Goal: Information Seeking & Learning: Learn about a topic

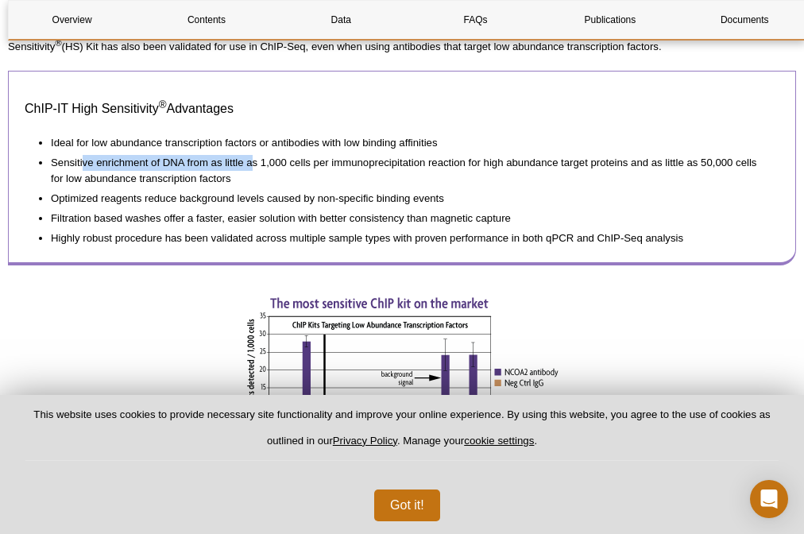
scroll to position [801, 0]
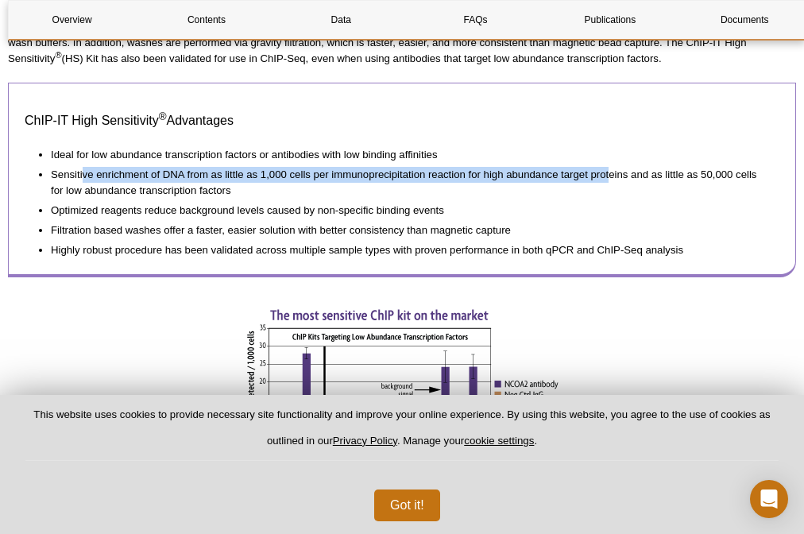
drag, startPoint x: 88, startPoint y: 201, endPoint x: 330, endPoint y: 217, distance: 241.9
click at [330, 199] on li "Sensitive enrichment of DNA from as little as 1,000 cells per immunoprecipitati…" at bounding box center [407, 181] width 712 height 36
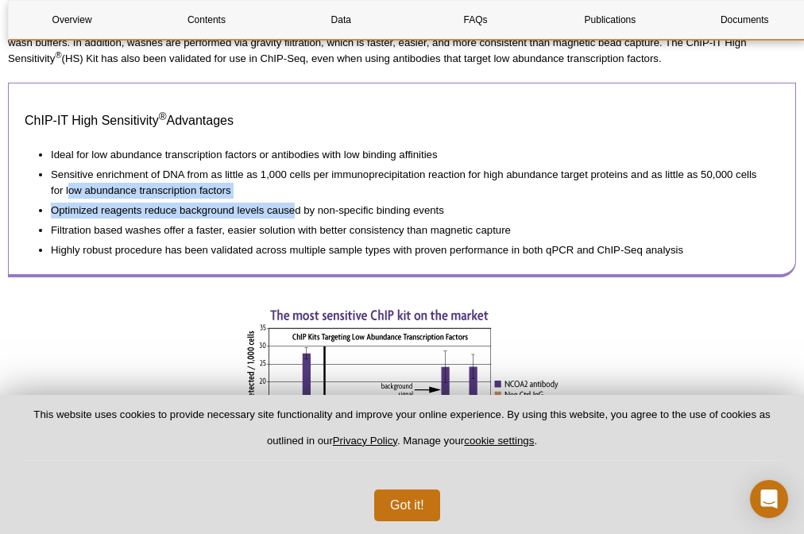
drag, startPoint x: 176, startPoint y: 235, endPoint x: 299, endPoint y: 244, distance: 122.6
click at [298, 244] on ul "Ideal for low abundance transcription factors or antibodies with low binding af…" at bounding box center [394, 200] width 739 height 116
click at [299, 218] on li "Optimized reagents reduce background levels caused by non-specific binding even…" at bounding box center [407, 209] width 712 height 20
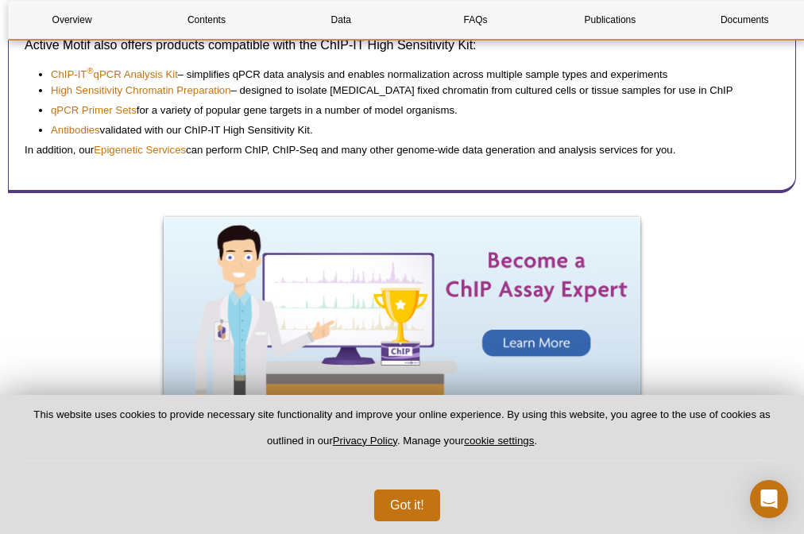
scroll to position [1627, 0]
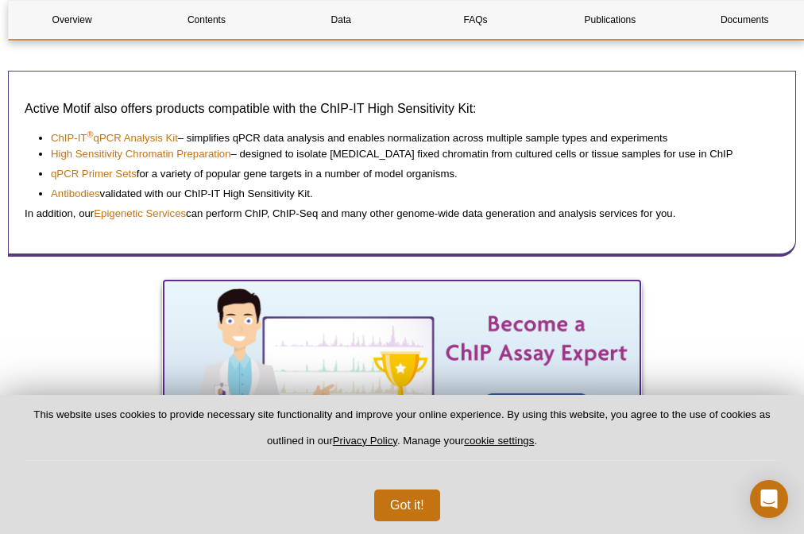
click at [525, 280] on img at bounding box center [402, 371] width 476 height 183
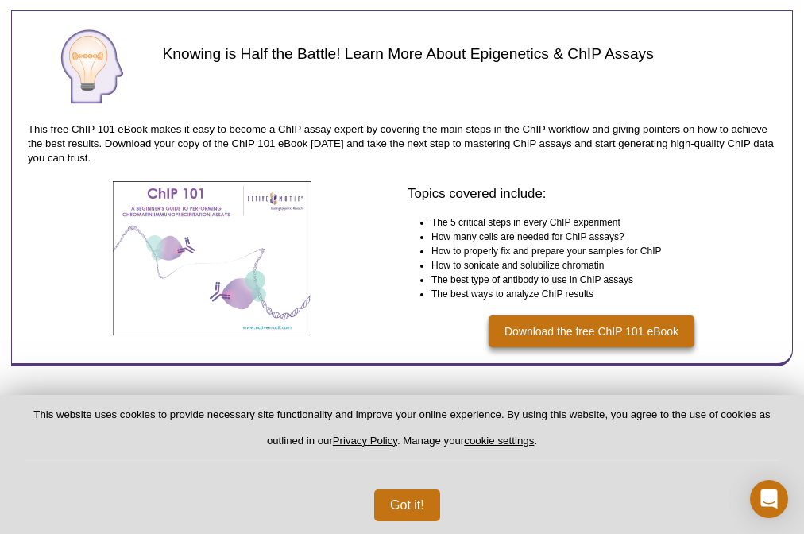
scroll to position [2136, 0]
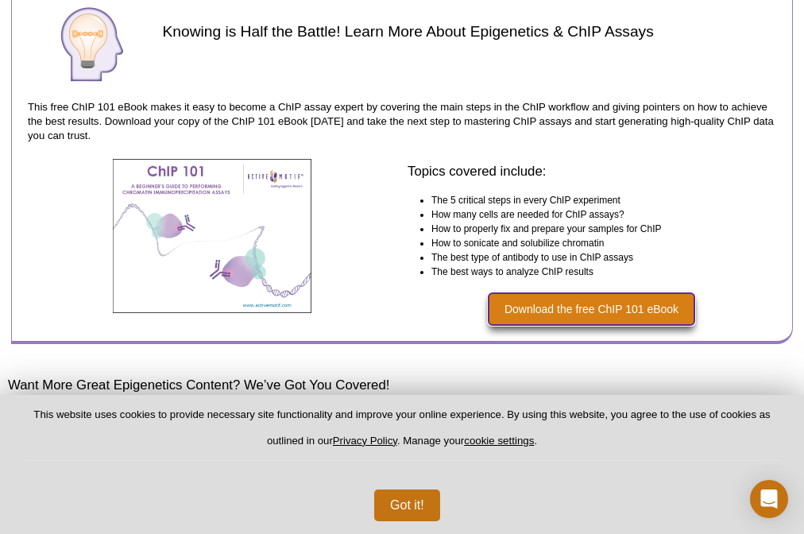
click at [577, 313] on link "Download the free ChIP 101 eBook" at bounding box center [591, 309] width 206 height 32
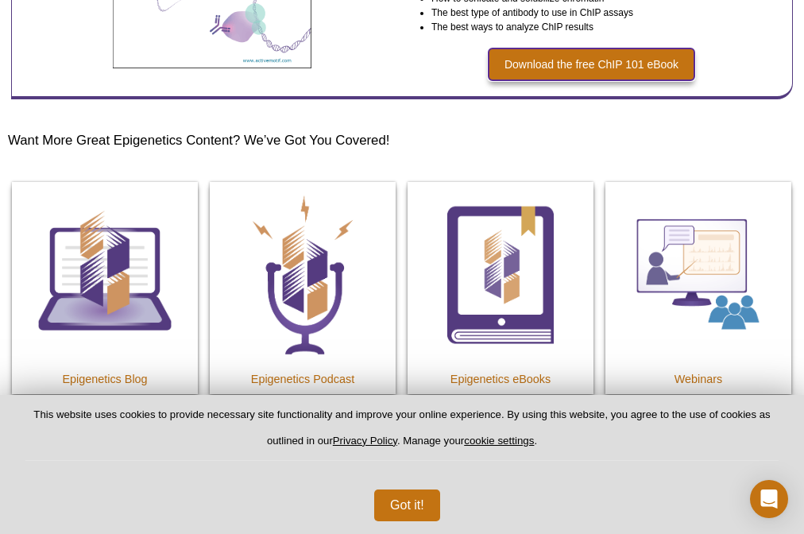
scroll to position [2390, 0]
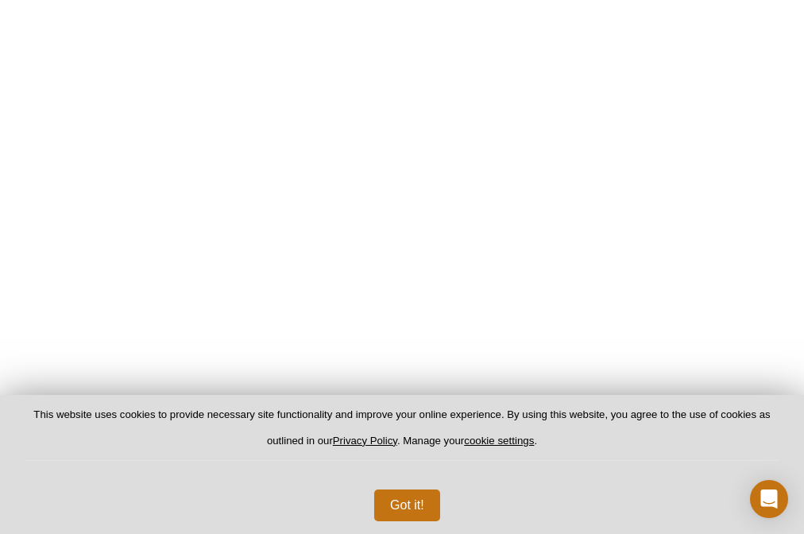
scroll to position [473, 0]
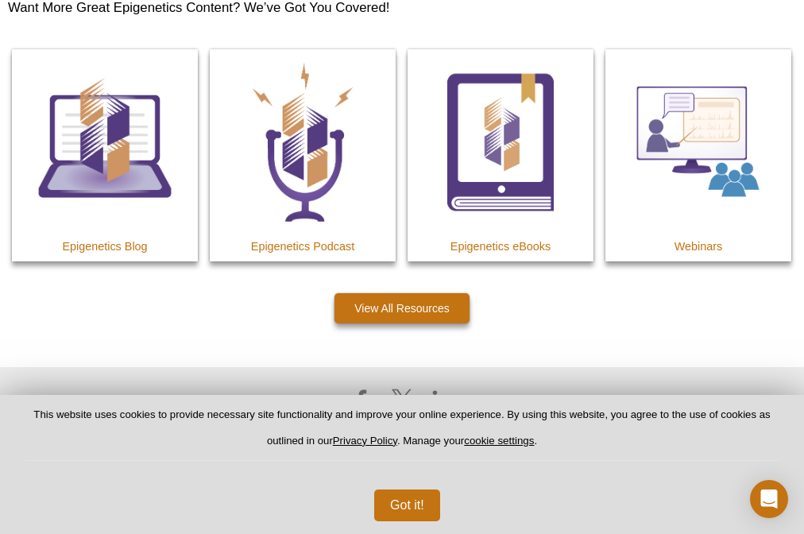
scroll to position [2516, 0]
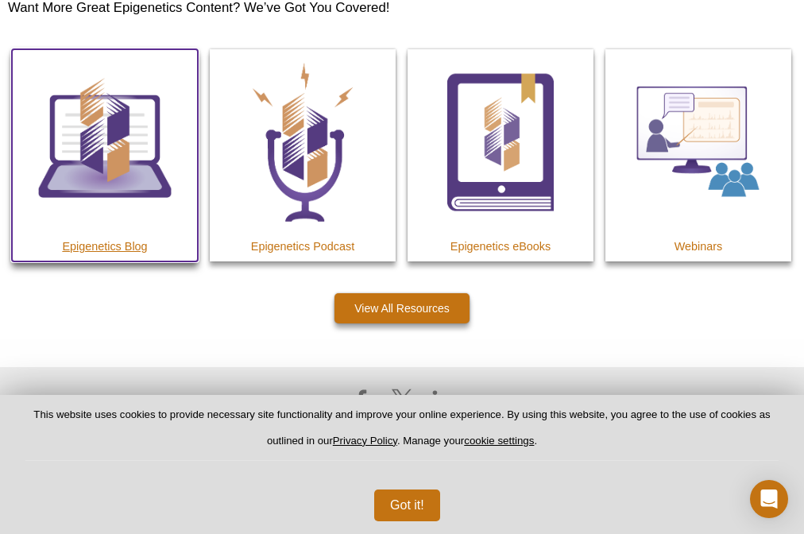
click at [164, 235] on img at bounding box center [105, 142] width 186 height 186
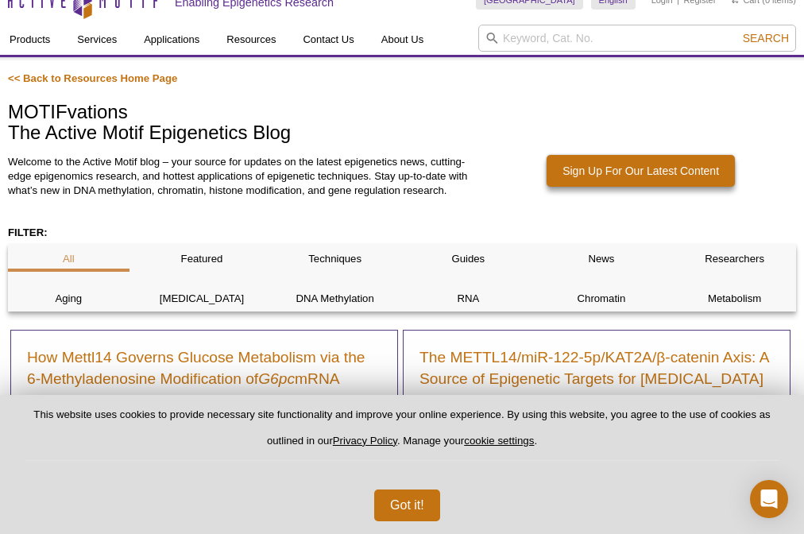
scroll to position [102, 0]
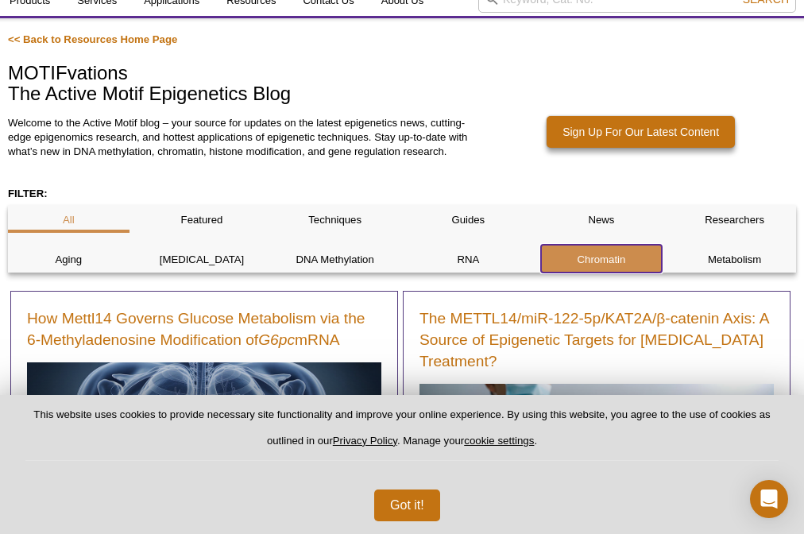
click at [617, 255] on p "Chromatin" at bounding box center [601, 260] width 121 height 14
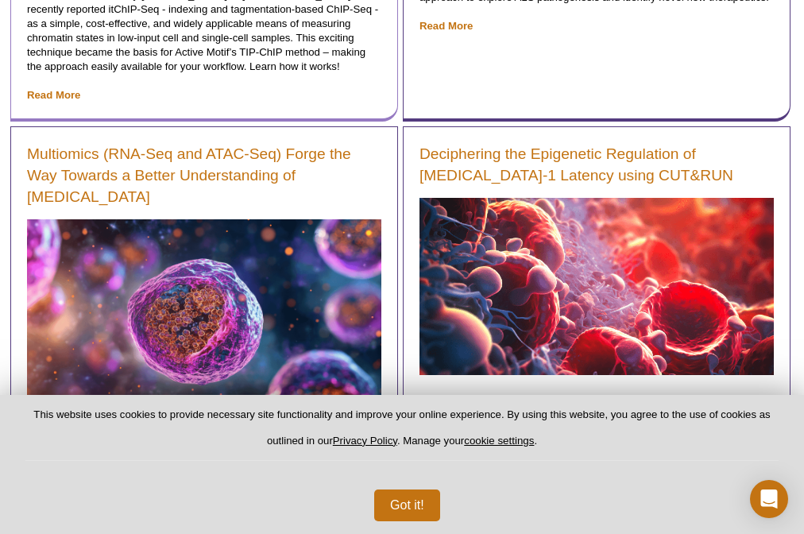
scroll to position [1564, 0]
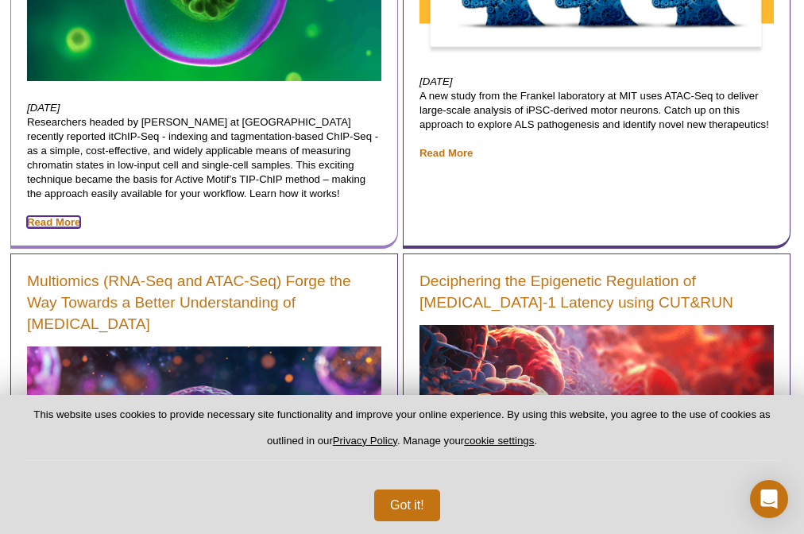
click at [73, 225] on link "Read More" at bounding box center [53, 222] width 53 height 12
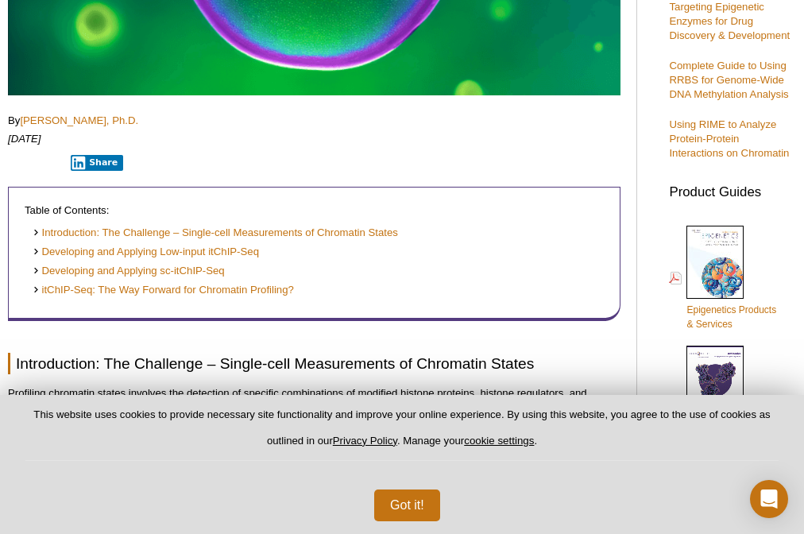
scroll to position [548, 0]
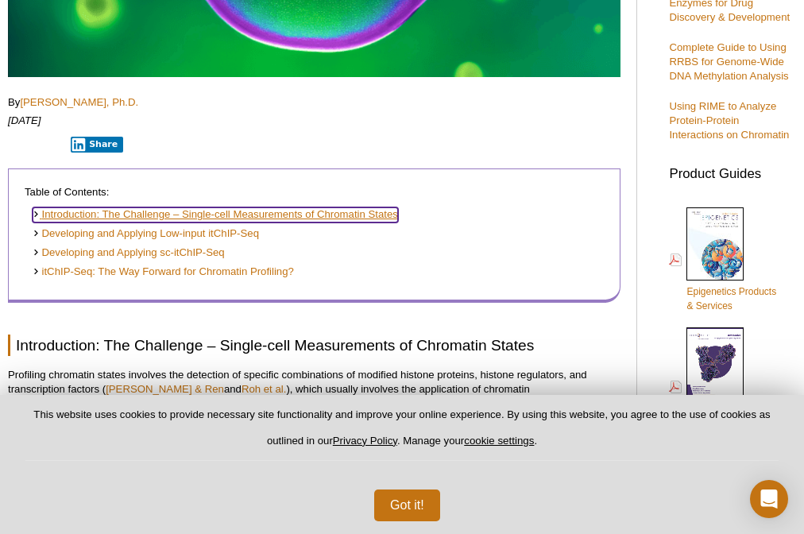
click at [268, 218] on link "Introduction: The Challenge – Single-cell Measurements of Chromatin States" at bounding box center [215, 214] width 365 height 15
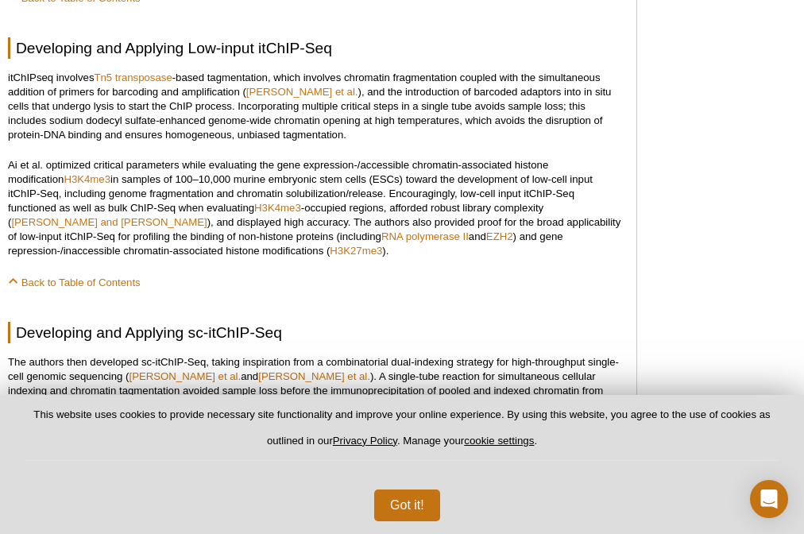
scroll to position [1271, 0]
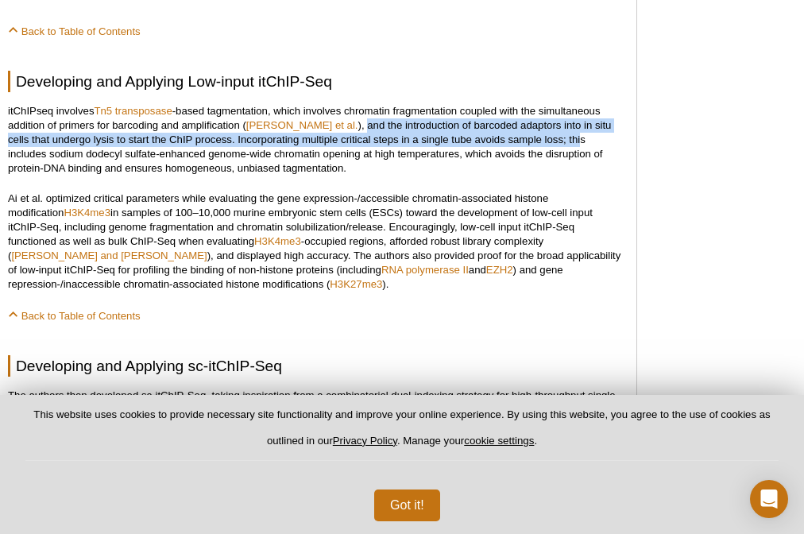
drag, startPoint x: 318, startPoint y: 133, endPoint x: 537, endPoint y: 143, distance: 218.6
click at [537, 143] on p "itChIPseq involves Tn5 transposase -based tagmentation, which involves chromati…" at bounding box center [314, 139] width 612 height 71
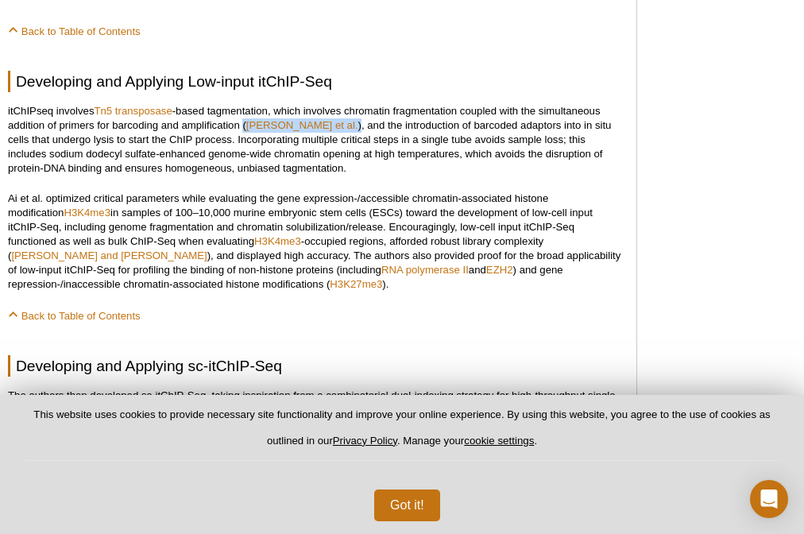
drag, startPoint x: 241, startPoint y: 133, endPoint x: 313, endPoint y: 129, distance: 71.6
click at [313, 129] on p "itChIPseq involves Tn5 transposase -based tagmentation, which involves chromati…" at bounding box center [314, 139] width 612 height 71
drag, startPoint x: 311, startPoint y: 133, endPoint x: 320, endPoint y: 136, distance: 9.1
click at [320, 136] on p "itChIPseq involves Tn5 transposase -based tagmentation, which involves chromati…" at bounding box center [314, 139] width 612 height 71
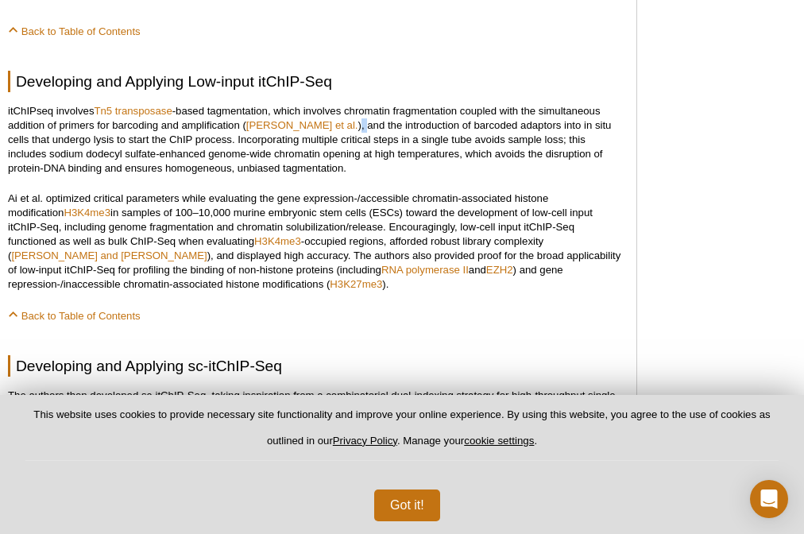
click at [320, 136] on p "itChIPseq involves Tn5 transposase -based tagmentation, which involves chromati…" at bounding box center [314, 139] width 612 height 71
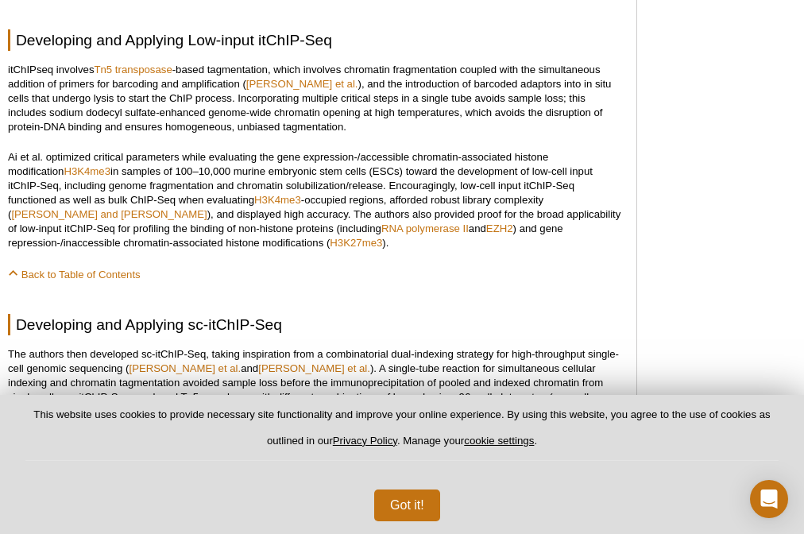
scroll to position [1334, 0]
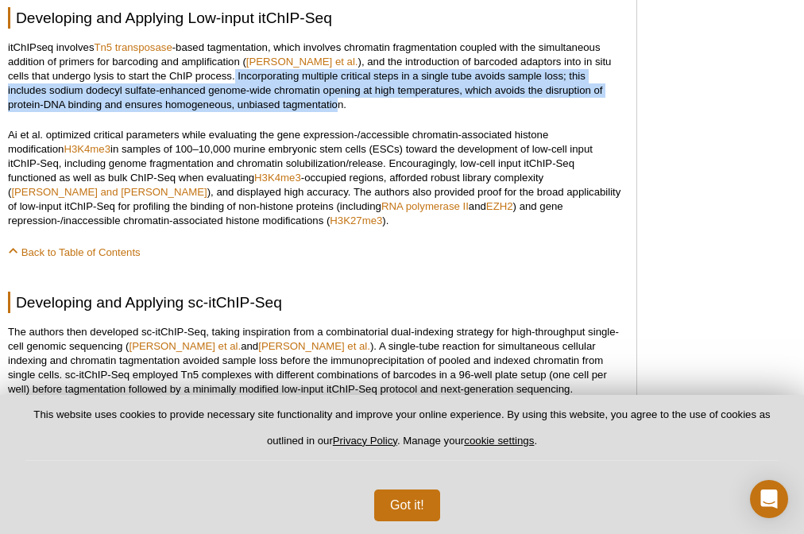
drag, startPoint x: 191, startPoint y: 79, endPoint x: 240, endPoint y: 111, distance: 58.6
click at [240, 111] on p "itChIPseq involves Tn5 transposase -based tagmentation, which involves chromati…" at bounding box center [314, 75] width 612 height 71
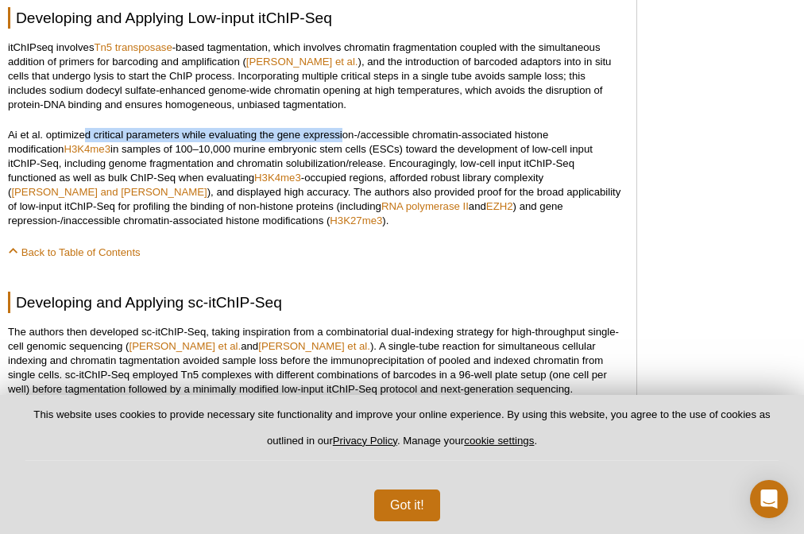
drag, startPoint x: 87, startPoint y: 138, endPoint x: 341, endPoint y: 141, distance: 254.1
click at [341, 141] on p "Ai et al. optimized critical parameters while evaluating the gene expression-/a…" at bounding box center [314, 178] width 612 height 100
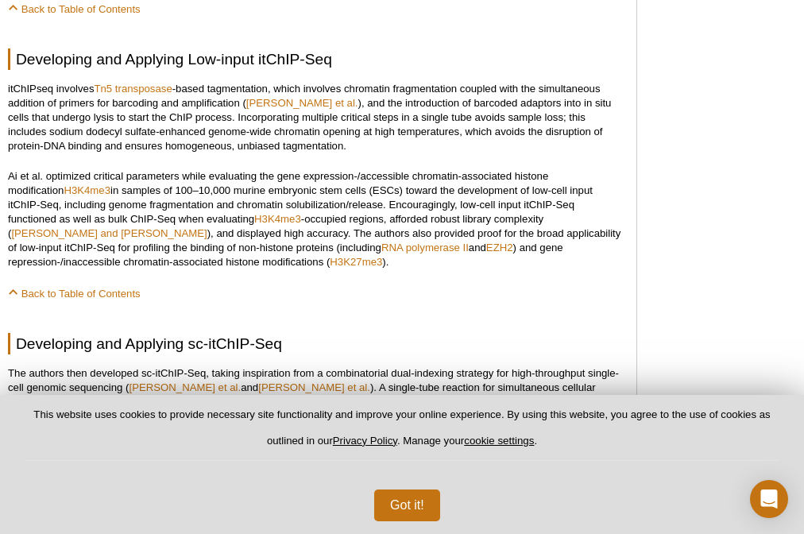
scroll to position [1271, 0]
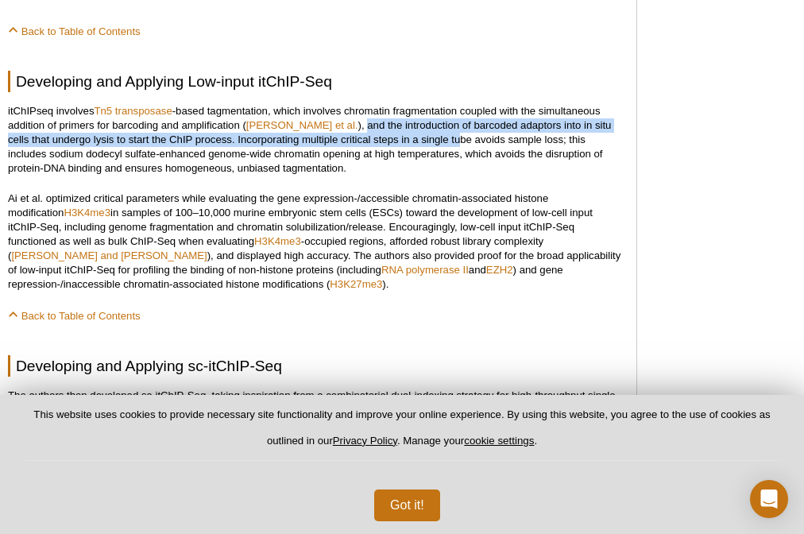
drag, startPoint x: 322, startPoint y: 132, endPoint x: 418, endPoint y: 150, distance: 97.8
click at [418, 150] on p "itChIPseq involves Tn5 transposase -based tagmentation, which involves chromati…" at bounding box center [314, 139] width 612 height 71
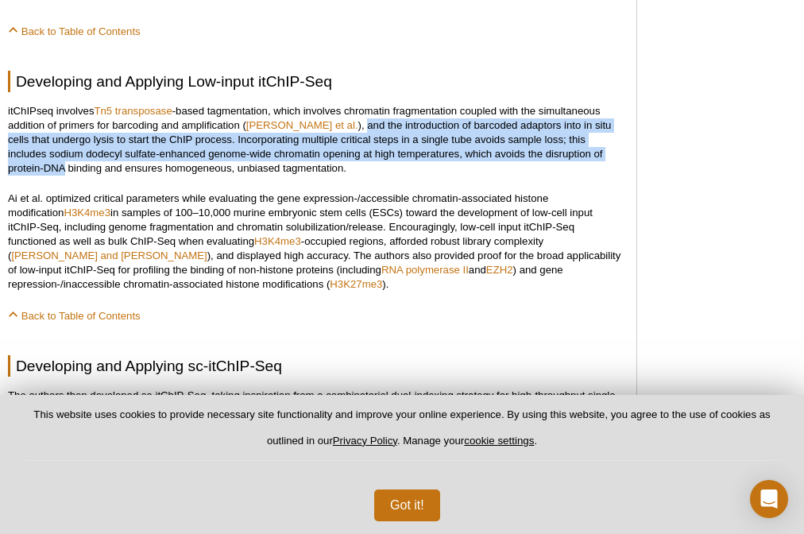
drag, startPoint x: 321, startPoint y: 129, endPoint x: 584, endPoint y: 156, distance: 264.9
click at [584, 156] on p "itChIPseq involves Tn5 transposase -based tagmentation, which involves chromati…" at bounding box center [314, 139] width 612 height 71
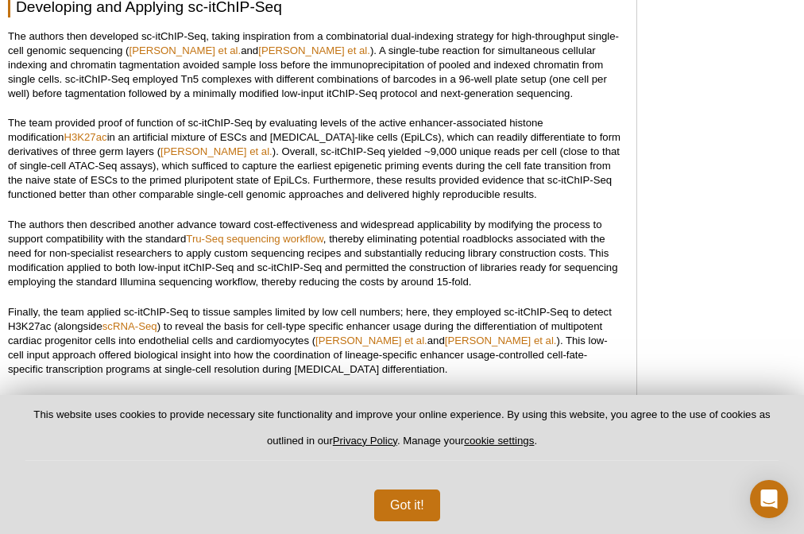
scroll to position [1652, 0]
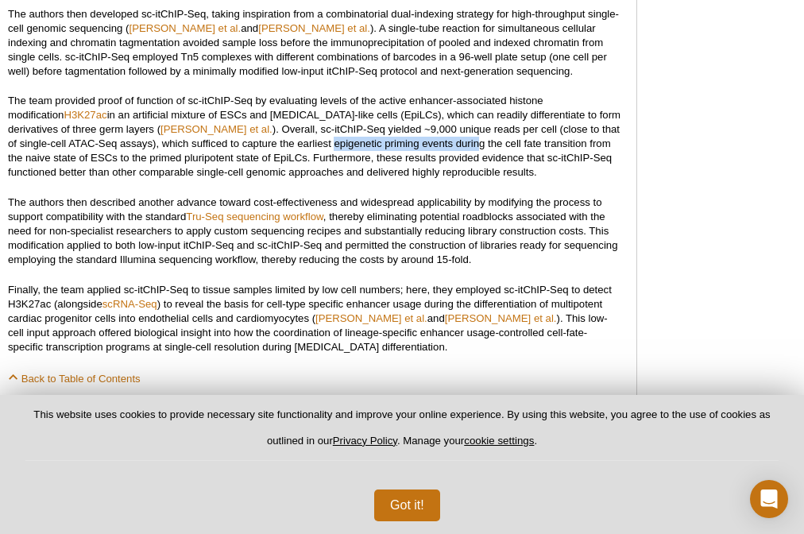
drag, startPoint x: 238, startPoint y: 155, endPoint x: 376, endPoint y: 154, distance: 137.4
click at [376, 154] on p "The team provided proof of function of sc-itChIP-Seq by evaluating levels of th…" at bounding box center [314, 137] width 612 height 86
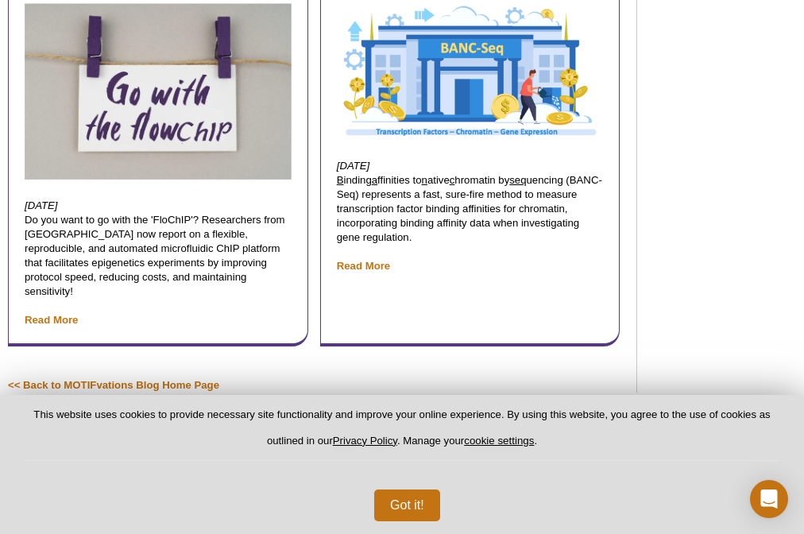
scroll to position [2749, 0]
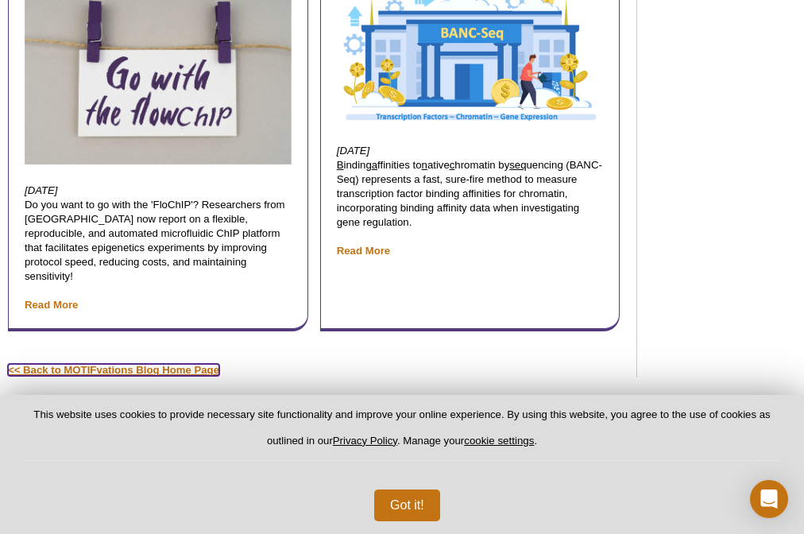
click at [186, 364] on link "<< Back to MOTIFvations Blog Home Page" at bounding box center [113, 370] width 211 height 12
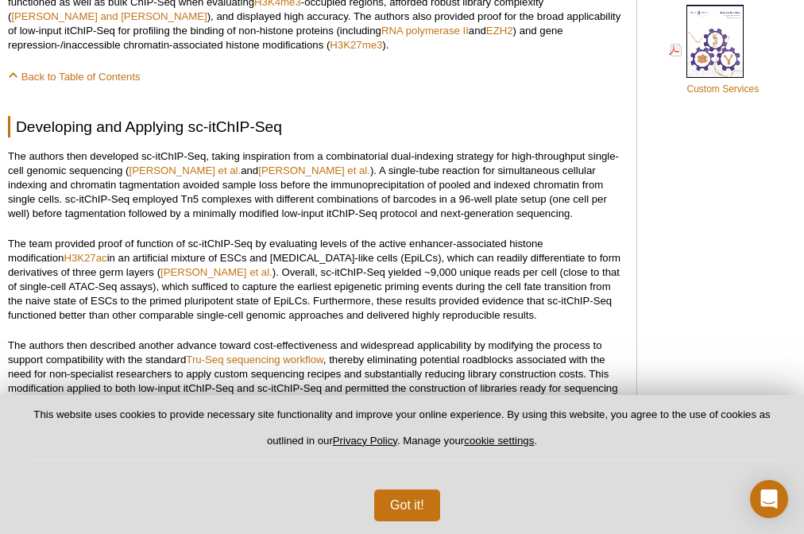
scroll to position [1024, 0]
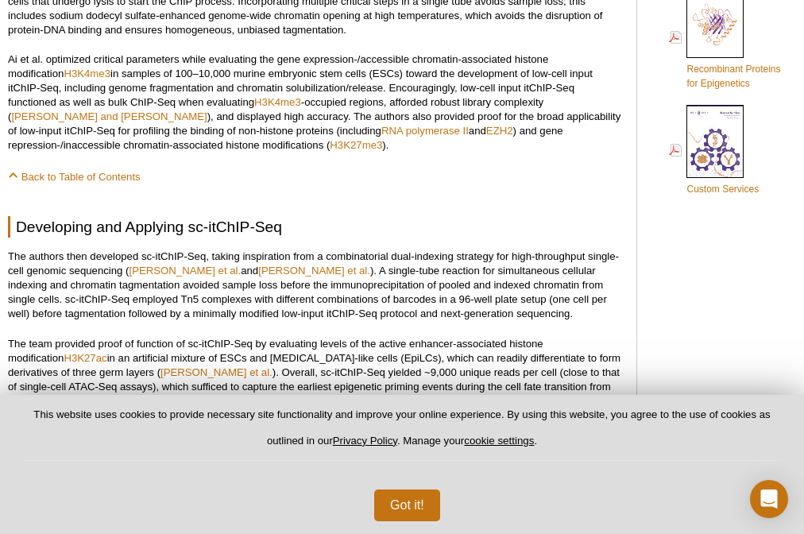
scroll to position [548, 0]
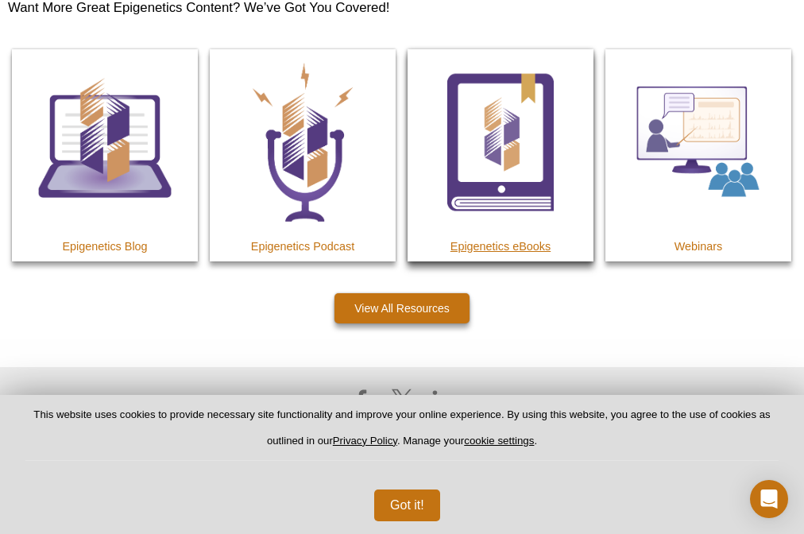
scroll to position [2411, 0]
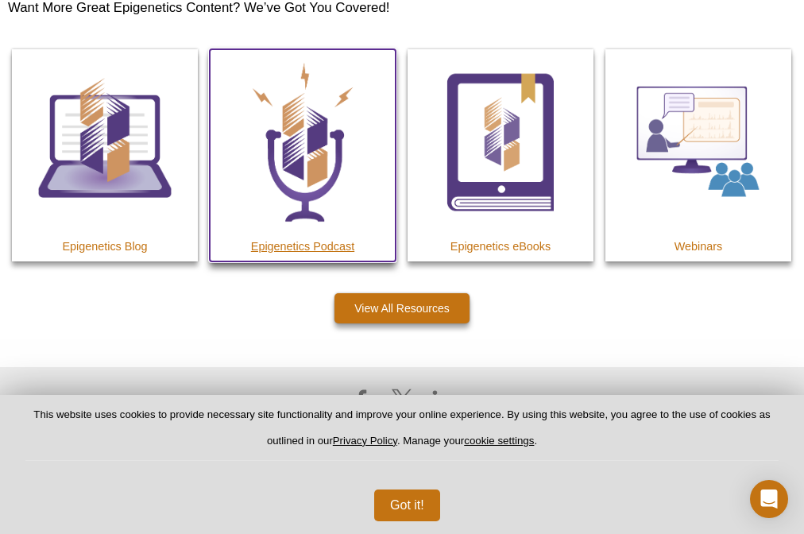
click at [284, 156] on img at bounding box center [303, 142] width 186 height 186
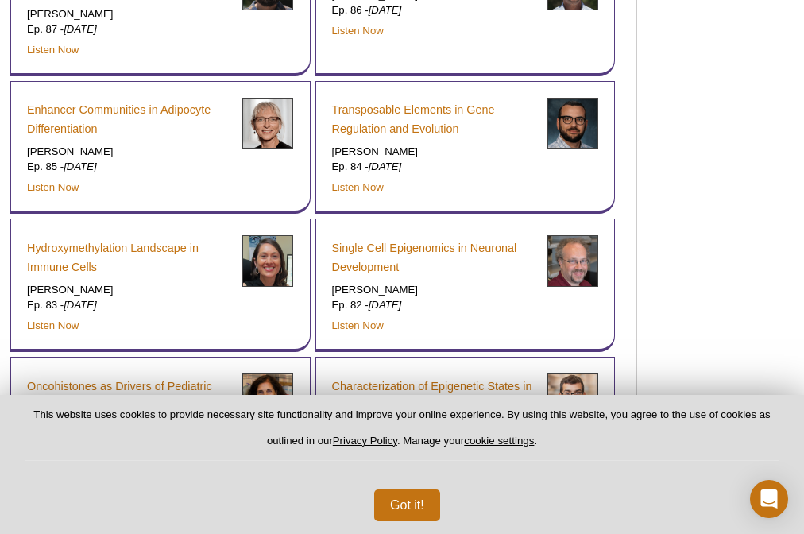
scroll to position [5820, 0]
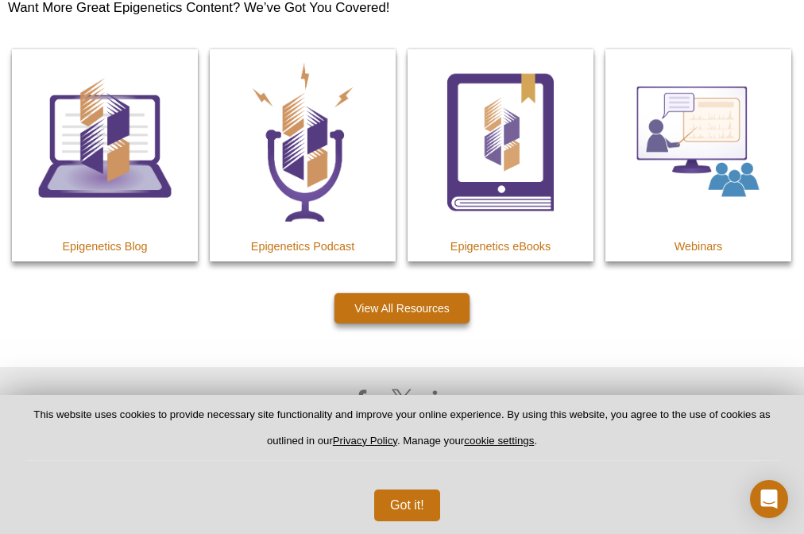
scroll to position [2540, 0]
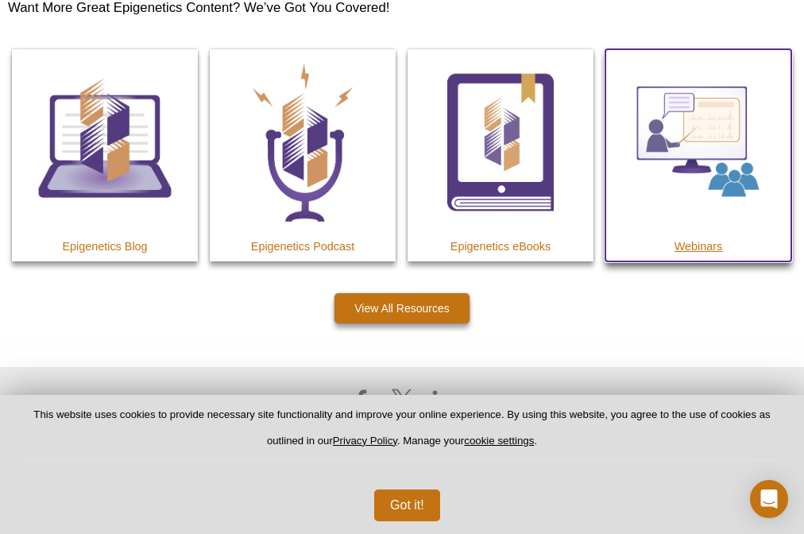
click at [717, 253] on h4 "Webinars" at bounding box center [698, 246] width 186 height 14
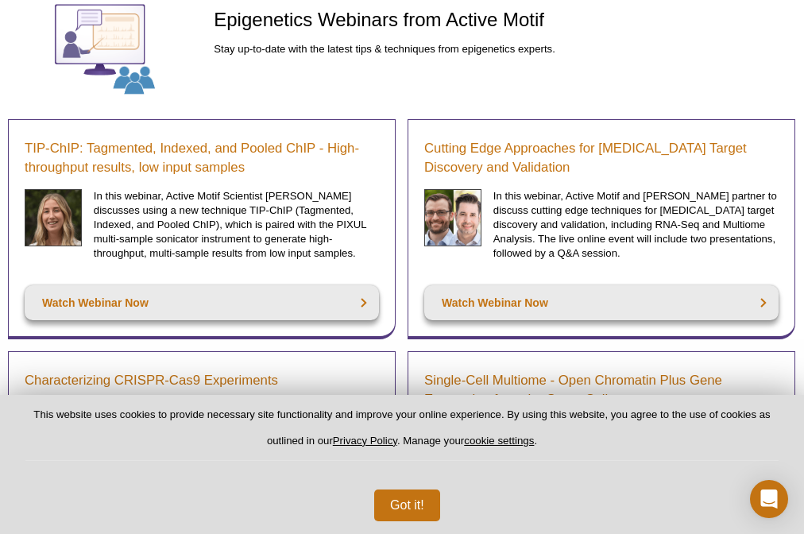
scroll to position [191, 0]
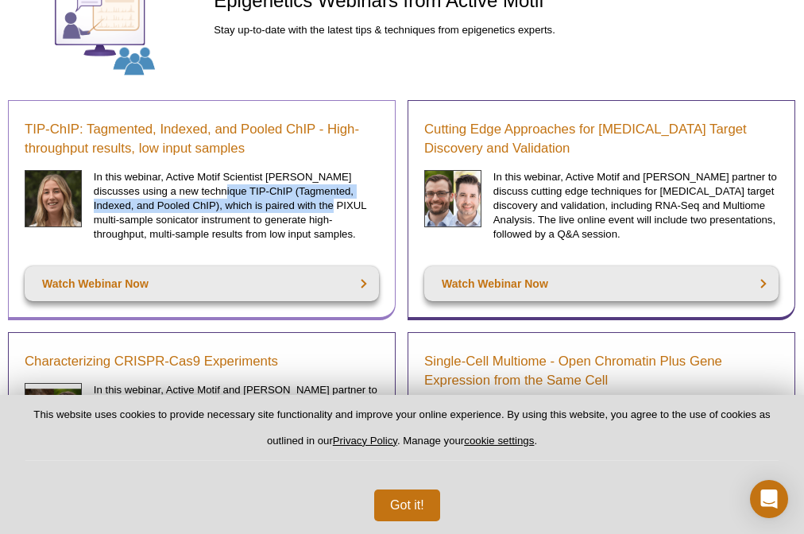
drag, startPoint x: 184, startPoint y: 197, endPoint x: 271, endPoint y: 206, distance: 87.1
click at [271, 206] on p "In this webinar, Active Motif Scientist Sarah Traynor discusses using a new tec…" at bounding box center [236, 205] width 285 height 71
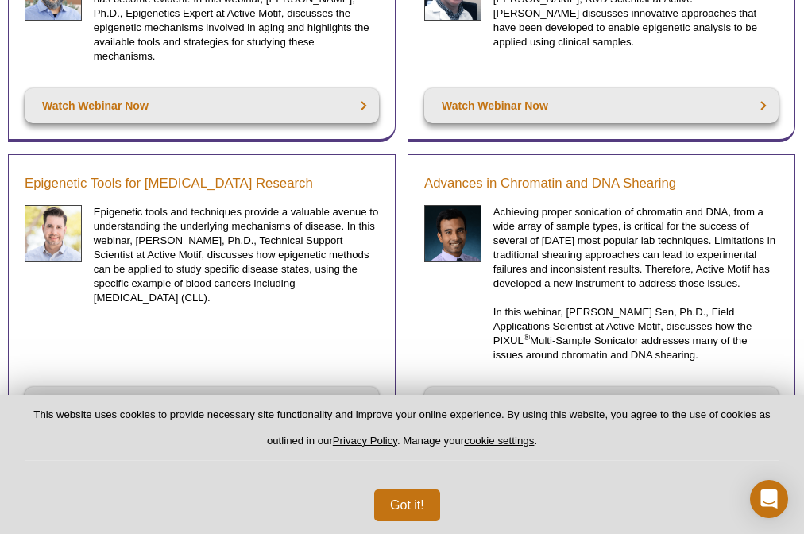
scroll to position [3748, 0]
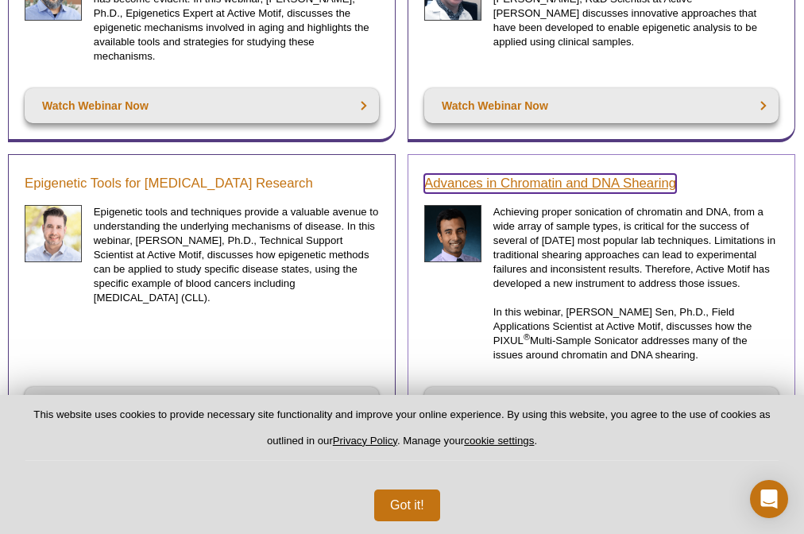
click at [646, 174] on link "Advances in Chromatin and DNA Shearing" at bounding box center [550, 183] width 252 height 19
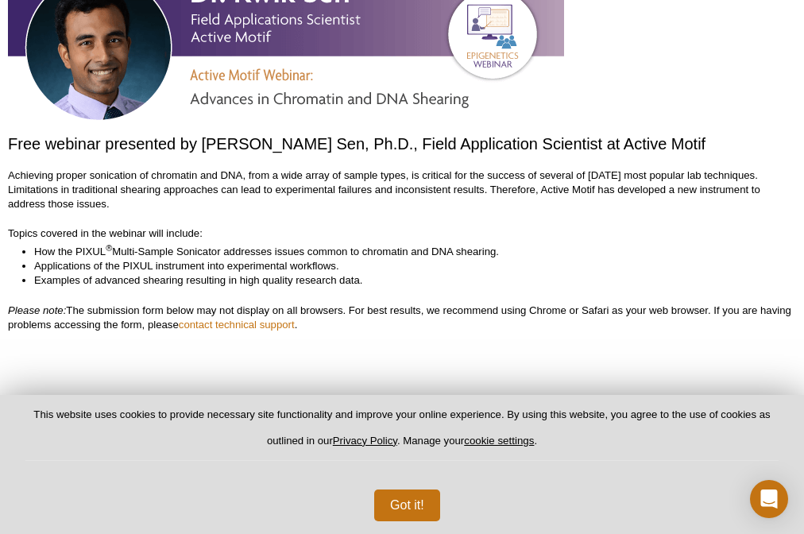
scroll to position [191, 0]
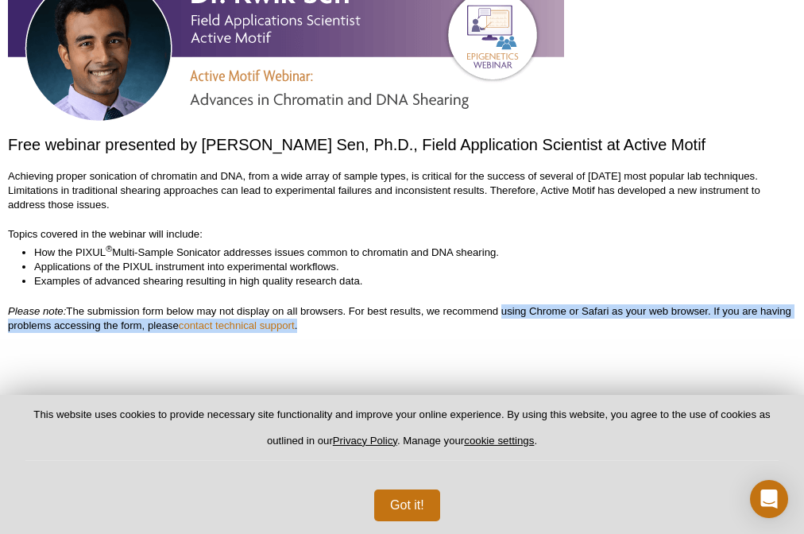
drag, startPoint x: 505, startPoint y: 306, endPoint x: 658, endPoint y: 328, distance: 154.1
click at [658, 328] on p "Please note: The submission form below may not display on all browsers. For bes…" at bounding box center [402, 318] width 788 height 29
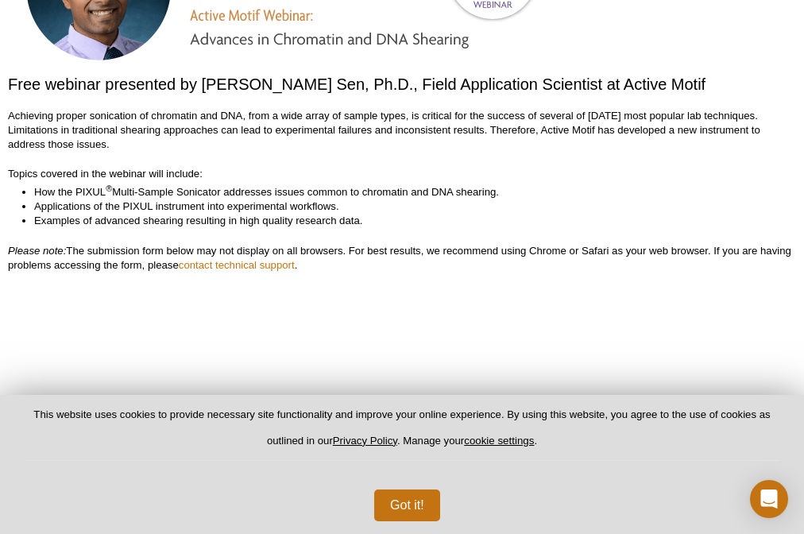
scroll to position [247, 0]
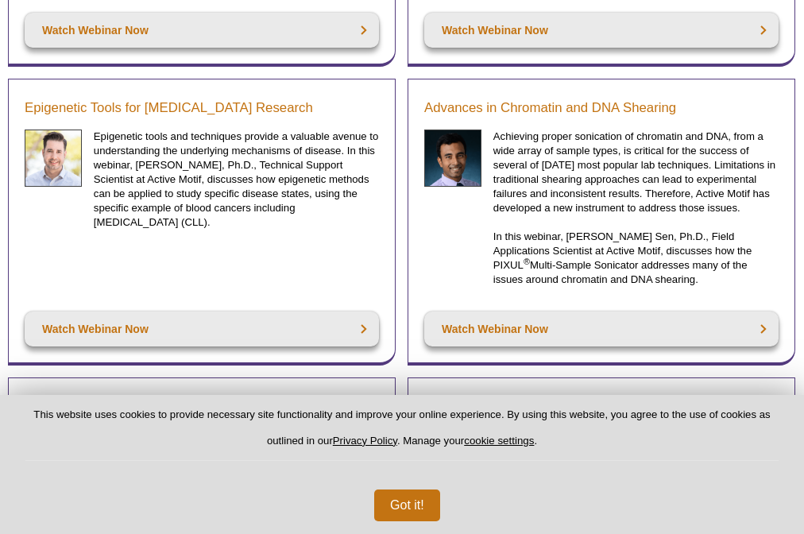
scroll to position [3748, 0]
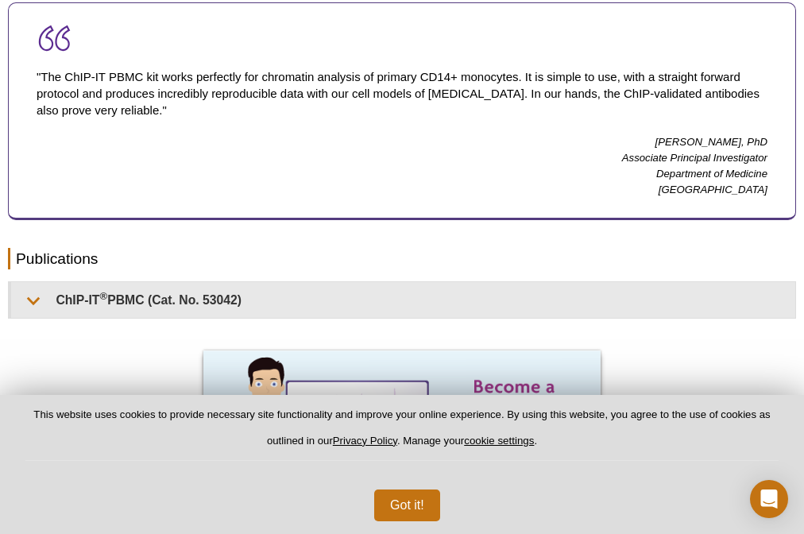
scroll to position [953, 0]
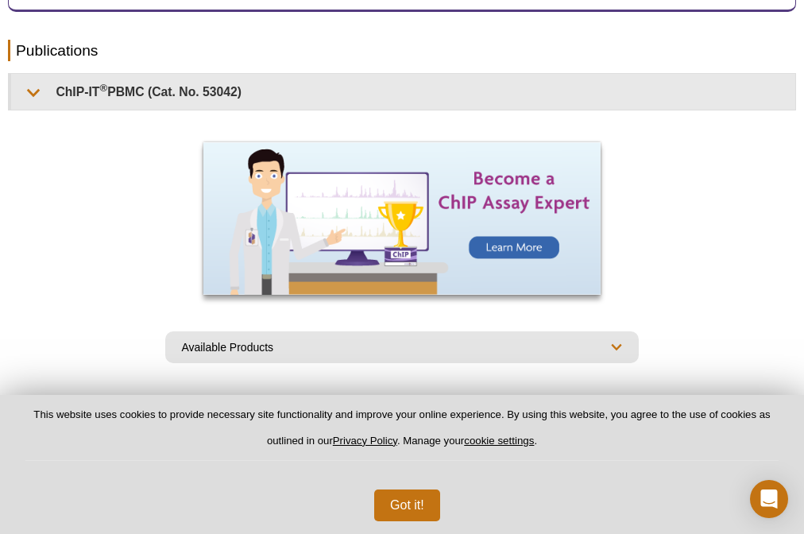
click at [175, 429] on link "Documents (5)" at bounding box center [162, 413] width 101 height 32
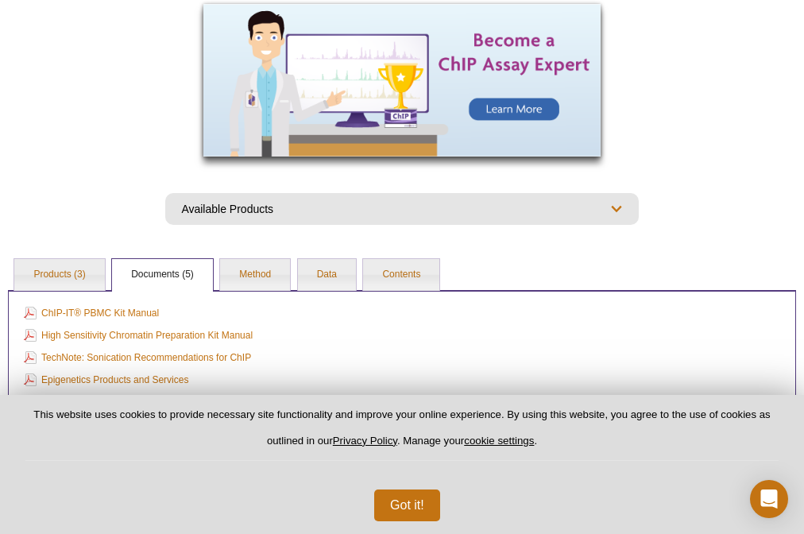
scroll to position [1178, 0]
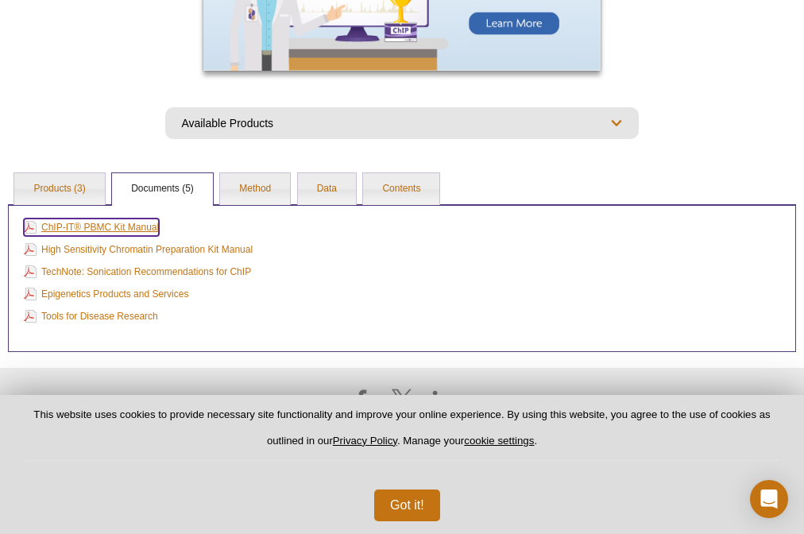
click at [134, 236] on link "ChIP-IT® PBMC Kit Manual" at bounding box center [91, 226] width 135 height 17
